Goal: Transaction & Acquisition: Purchase product/service

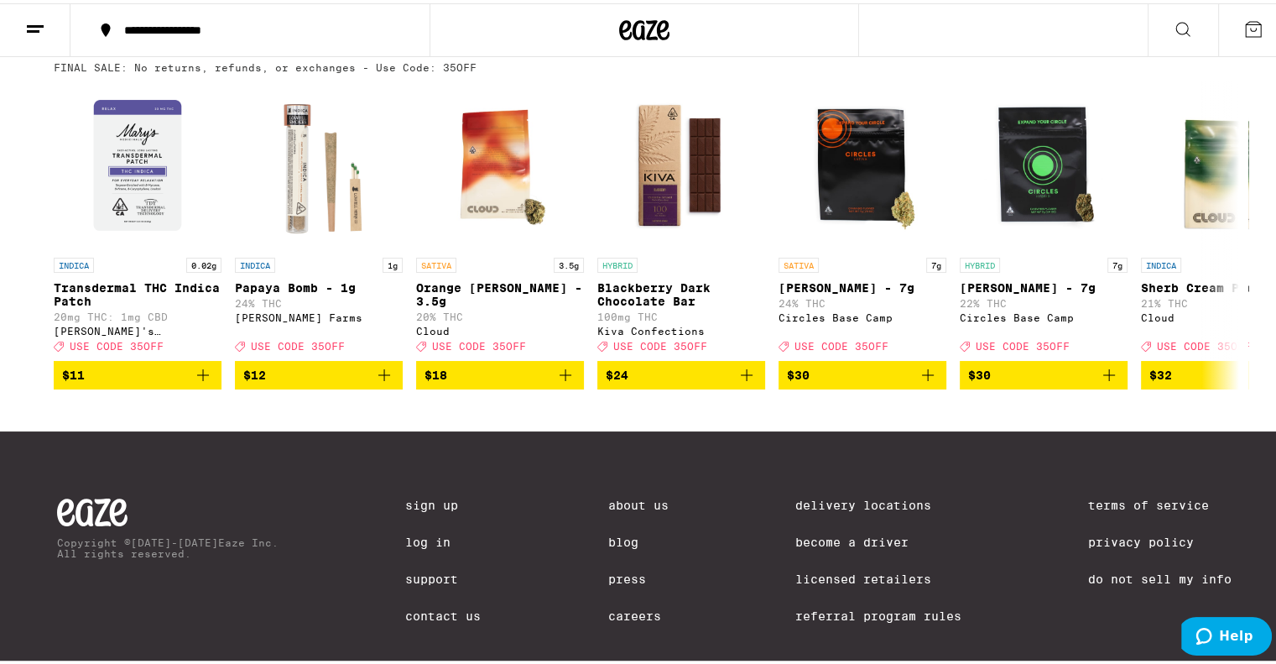
scroll to position [588, 0]
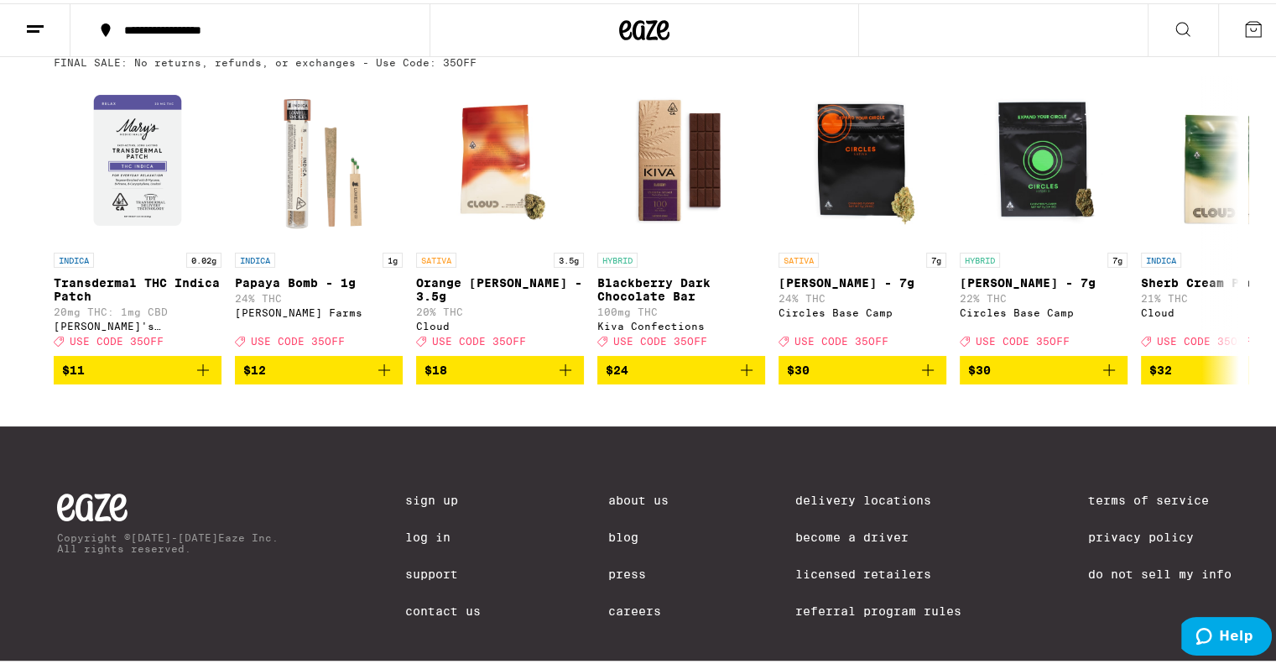
click at [406, 540] on link "Log In" at bounding box center [443, 533] width 76 height 13
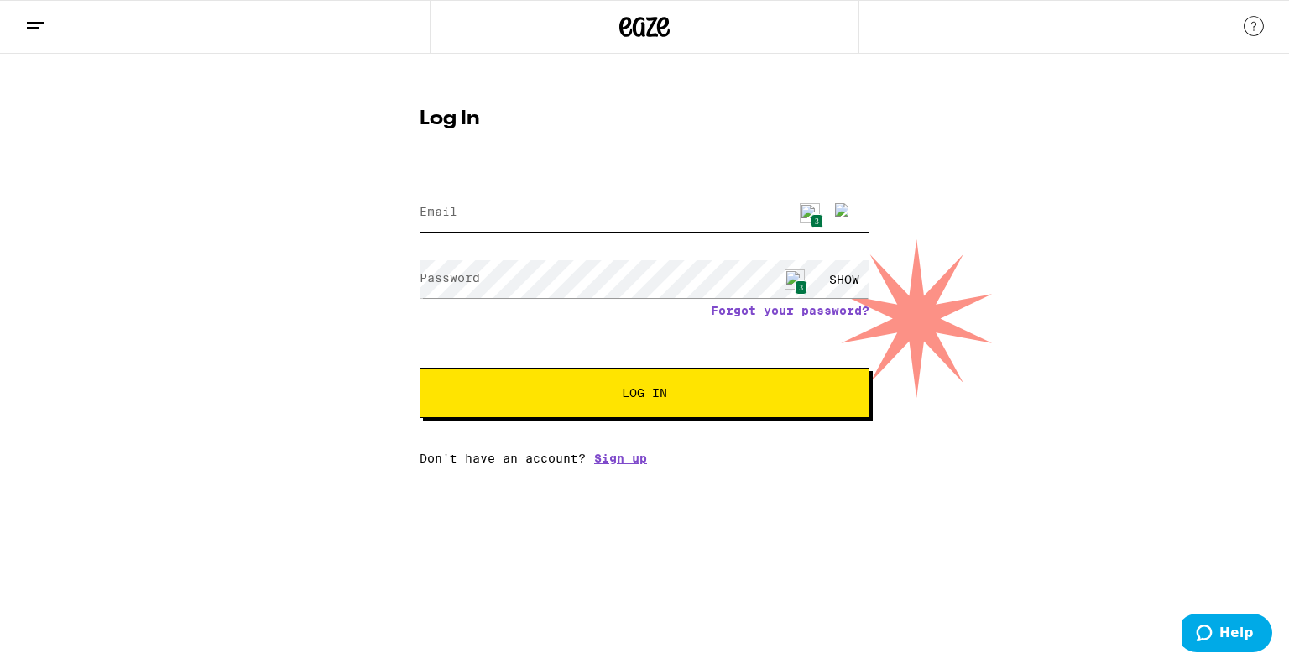
type input "[EMAIL_ADDRESS][DOMAIN_NAME]"
click at [655, 399] on span "Log In" at bounding box center [644, 393] width 45 height 12
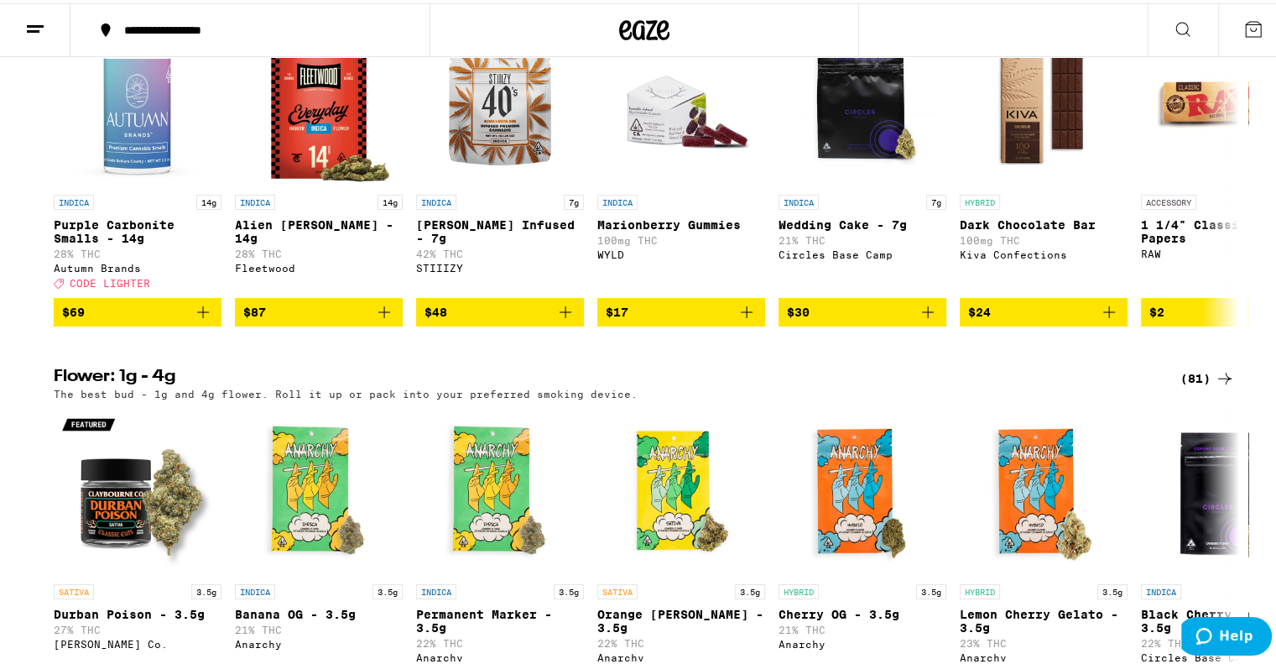
scroll to position [661, 0]
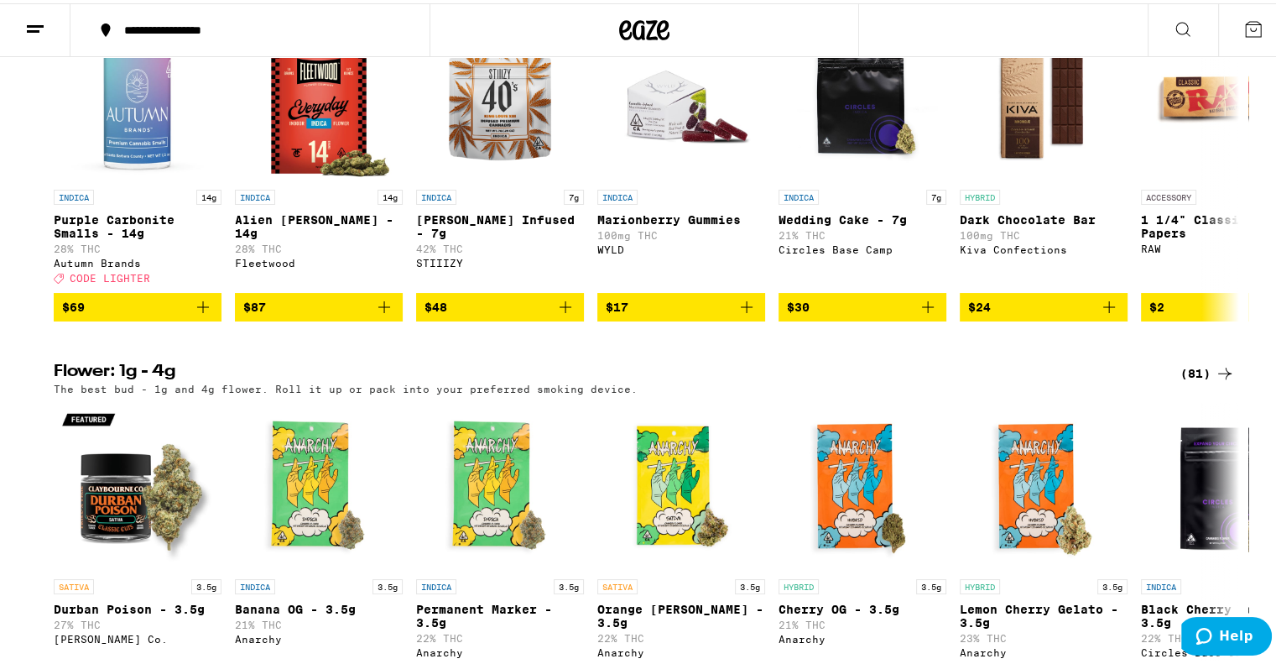
click at [147, 314] on span "$69" at bounding box center [137, 304] width 151 height 20
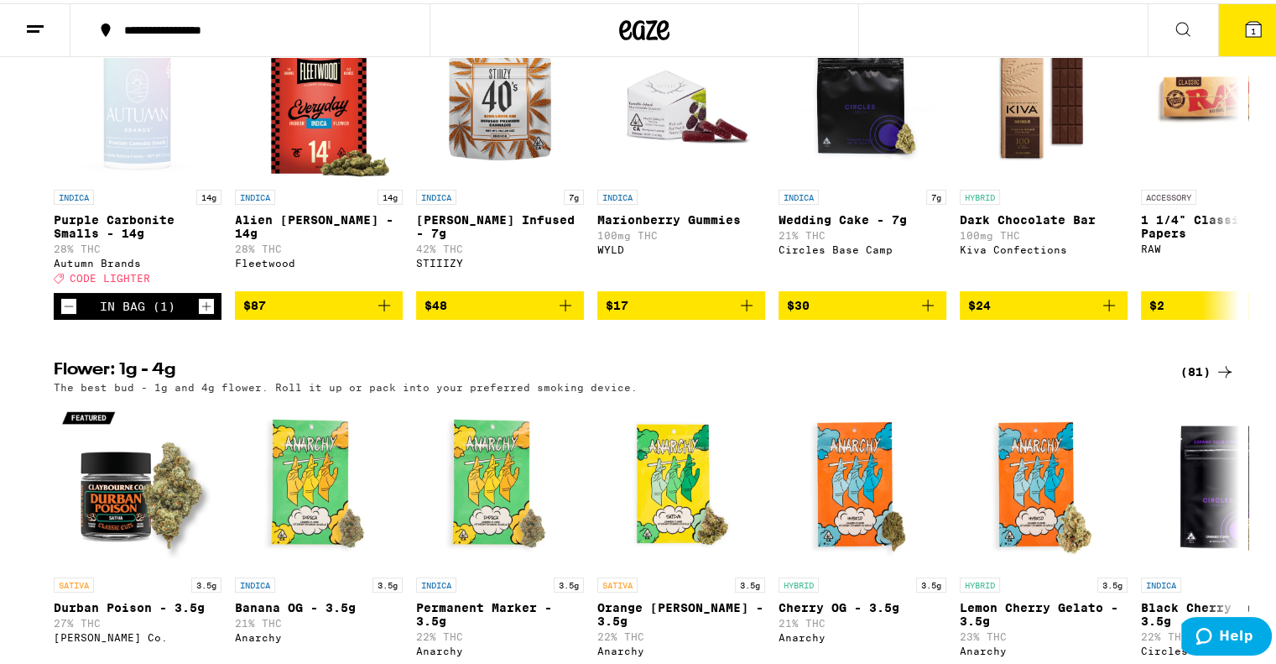
click at [199, 313] on icon "Increment" at bounding box center [206, 303] width 15 height 20
click at [1252, 37] on button "2" at bounding box center [1253, 27] width 70 height 52
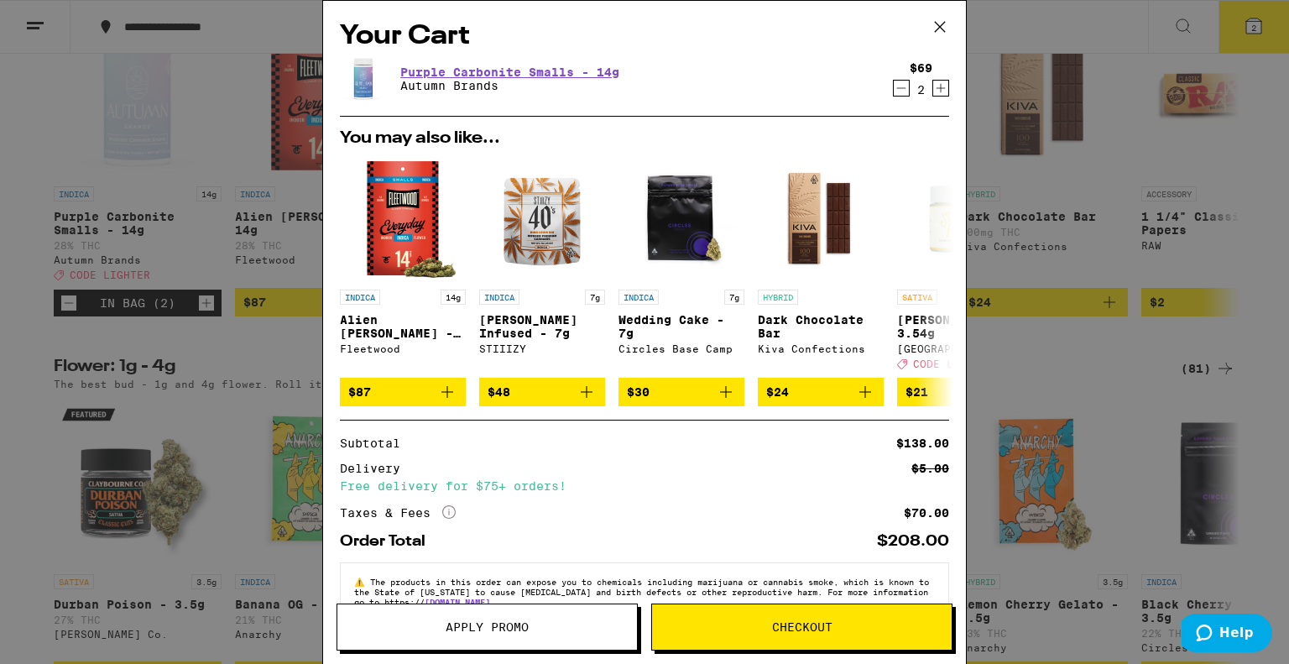
click at [497, 638] on button "Apply Promo" at bounding box center [486, 626] width 301 height 47
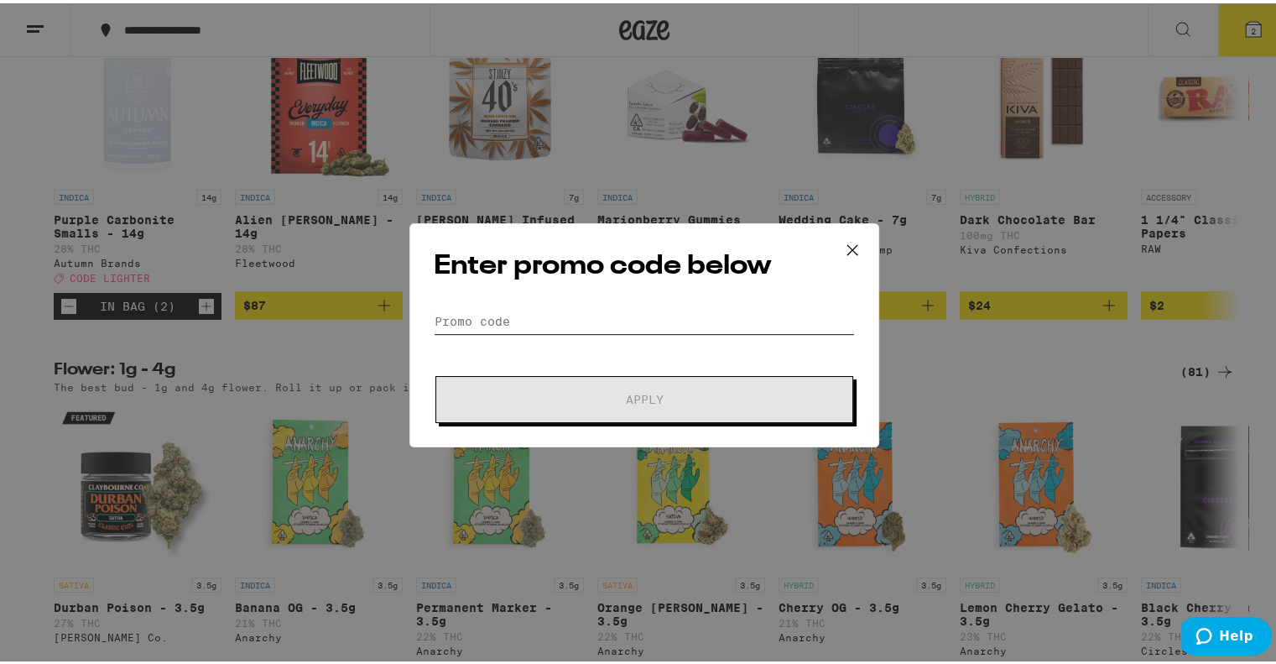
click at [567, 321] on input "Promo Code" at bounding box center [644, 317] width 421 height 25
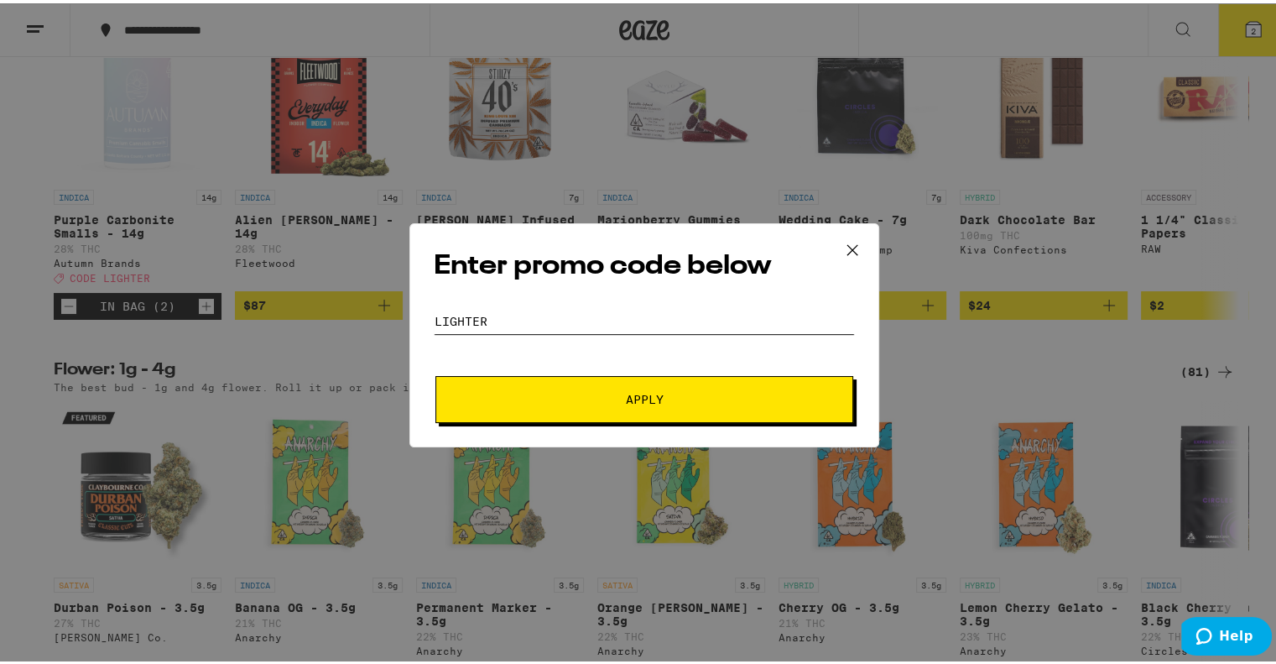
type input "LIGHTER"
click at [675, 392] on span "Apply" at bounding box center [644, 396] width 302 height 12
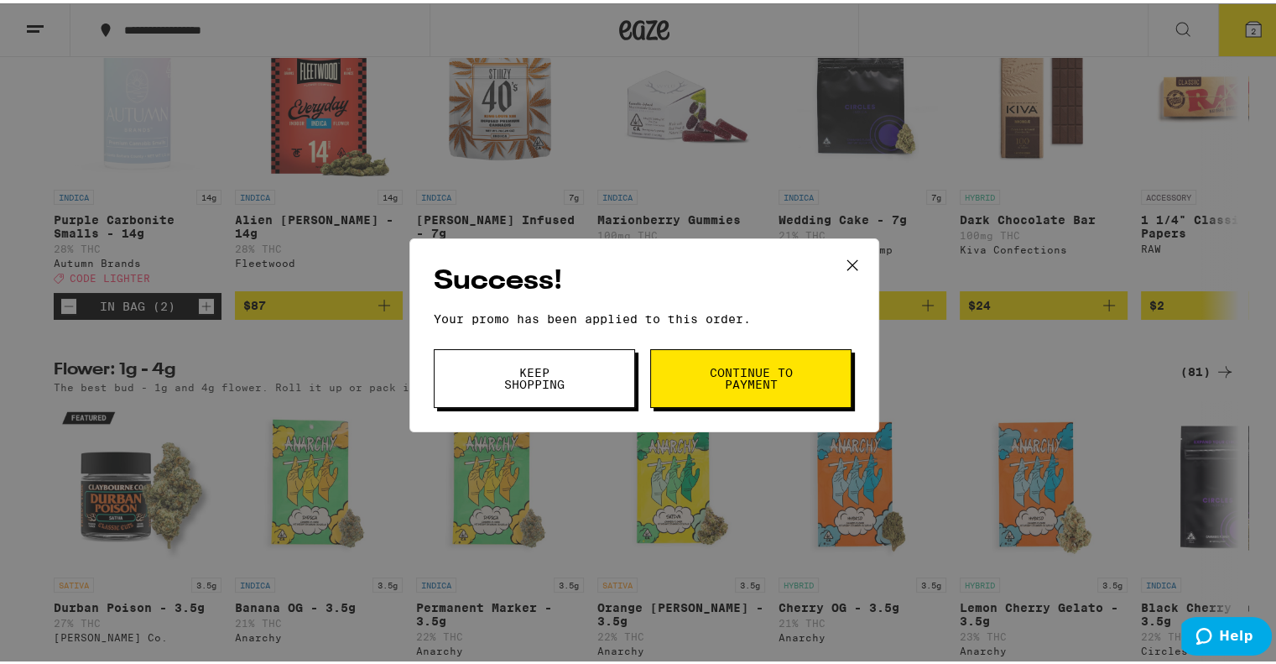
click at [779, 373] on span "Continue to payment" at bounding box center [751, 374] width 86 height 23
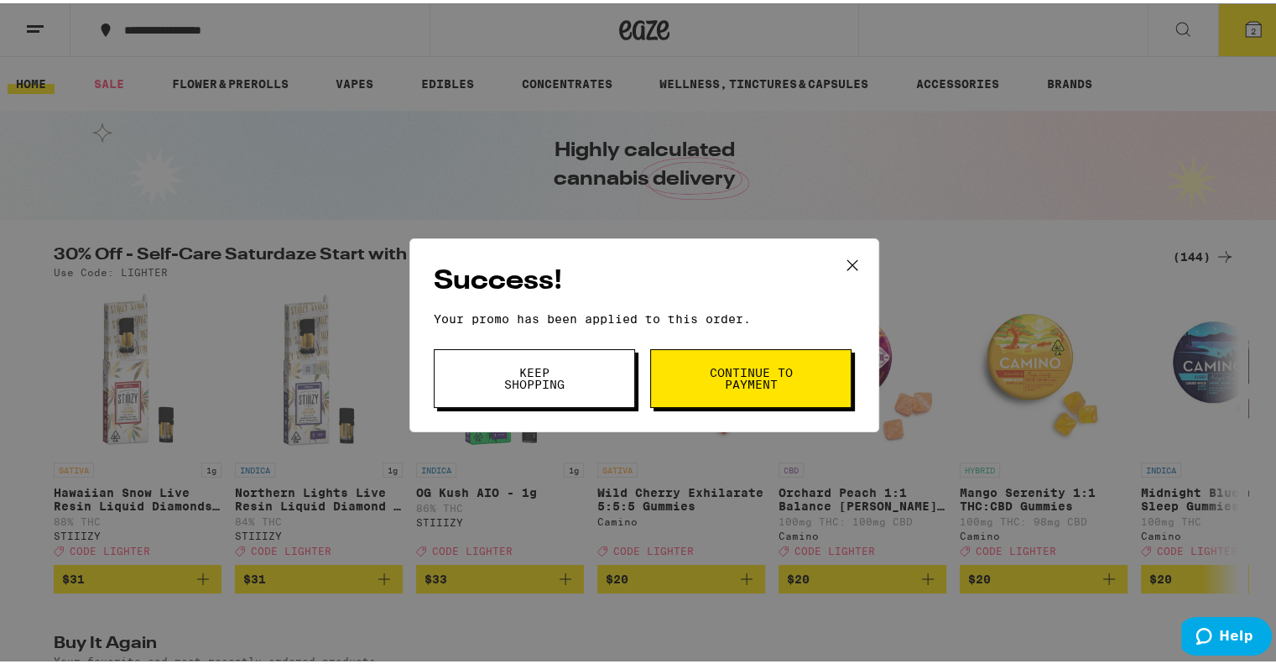
click at [852, 263] on icon at bounding box center [852, 261] width 25 height 25
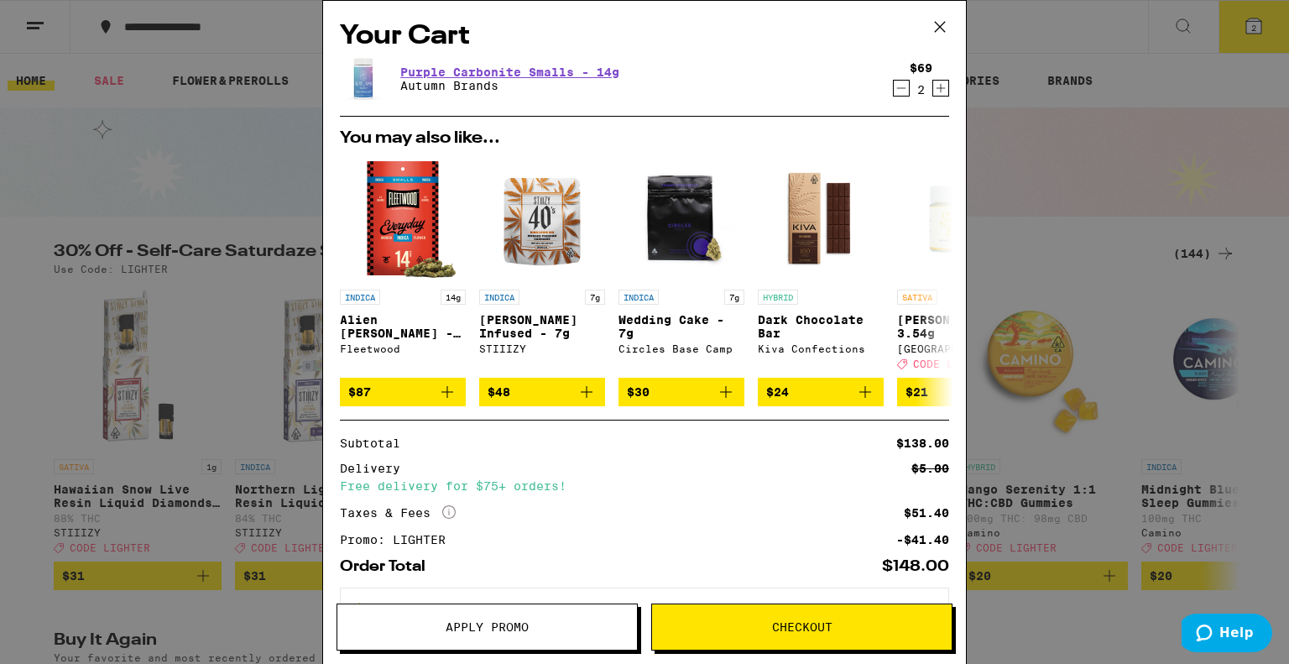
click at [894, 91] on icon "Decrement" at bounding box center [901, 88] width 15 height 20
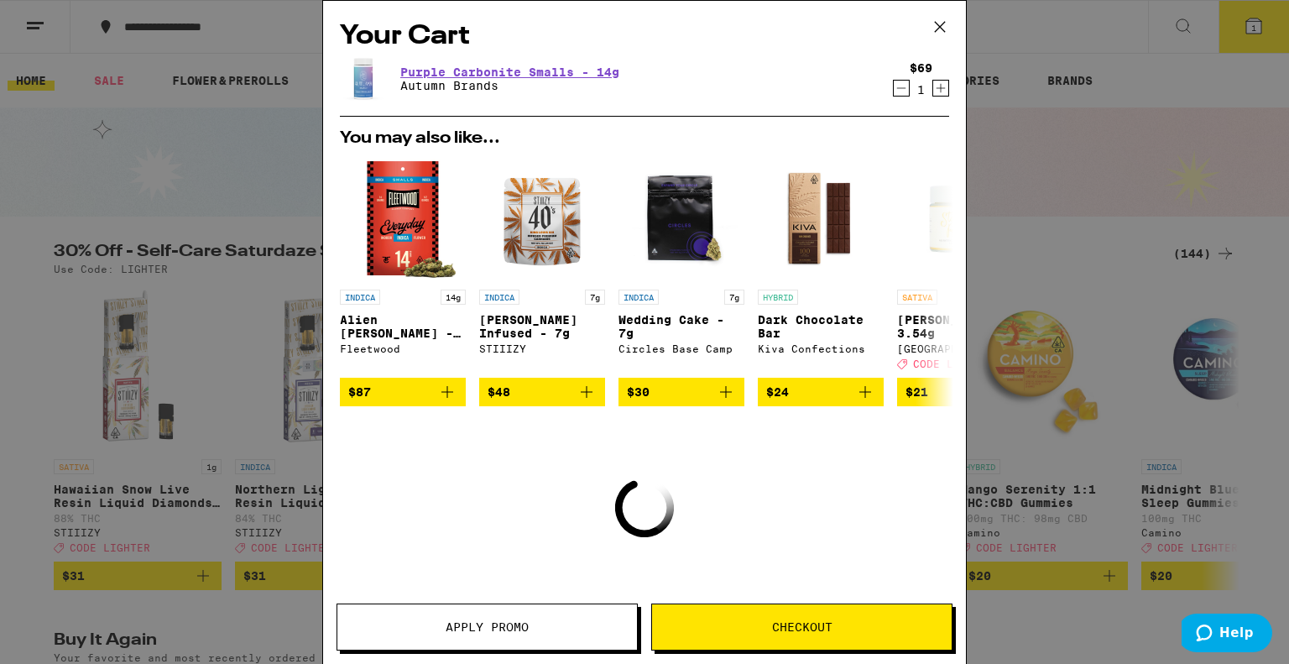
click at [897, 88] on icon "Decrement" at bounding box center [901, 88] width 9 height 0
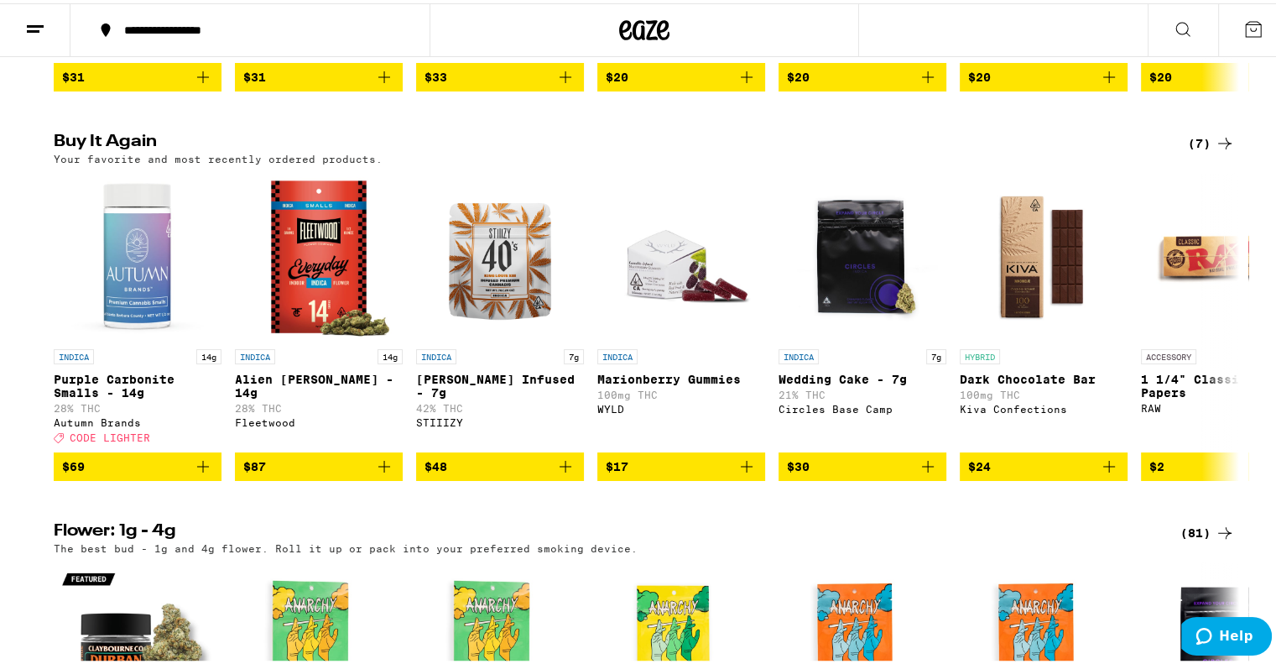
scroll to position [507, 0]
